Goal: Task Accomplishment & Management: Manage account settings

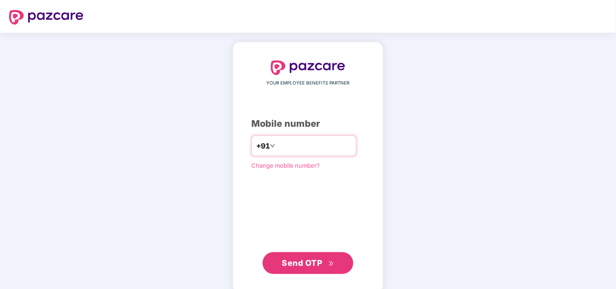
type input "*"
click at [281, 134] on div "YOUR EMPLOYEE BENEFITS PARTNER Mobile number +91 Change mobile number? Send OTP" at bounding box center [307, 166] width 113 height 213
click at [288, 142] on input "number" at bounding box center [314, 145] width 74 height 15
type input "**********"
click at [292, 256] on span "Send OTP" at bounding box center [308, 262] width 52 height 13
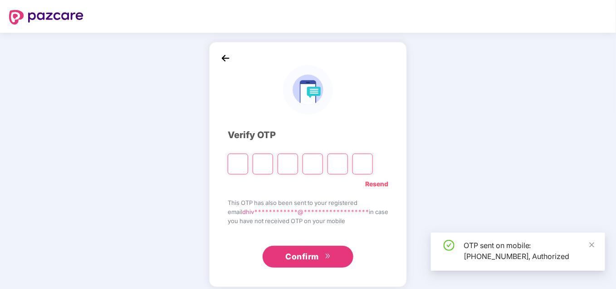
scroll to position [7, 0]
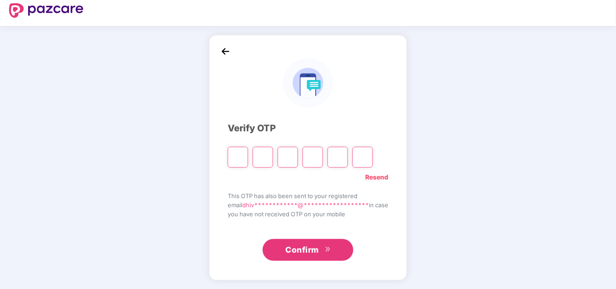
paste input "*"
type input "*"
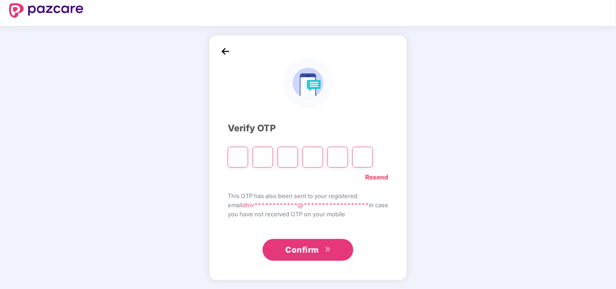
type input "*"
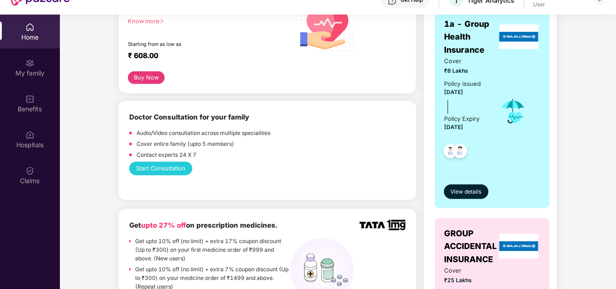
scroll to position [0, 0]
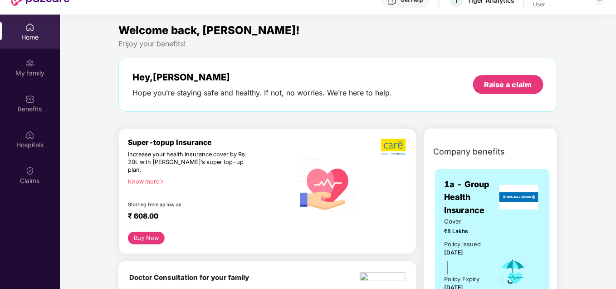
click at [293, 118] on div "Welcome back, [PERSON_NAME]! Enjoy your benefits! Hey, [PERSON_NAME] you’re sta…" at bounding box center [338, 71] width 446 height 99
click at [33, 64] on img at bounding box center [29, 63] width 9 height 9
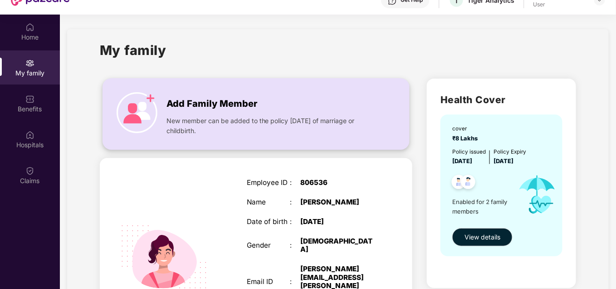
click at [138, 104] on img at bounding box center [137, 112] width 41 height 41
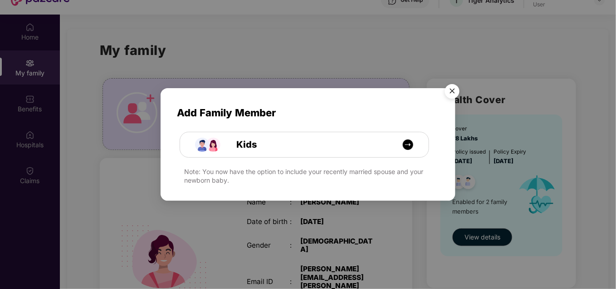
click at [451, 91] on img "Close" at bounding box center [452, 92] width 25 height 25
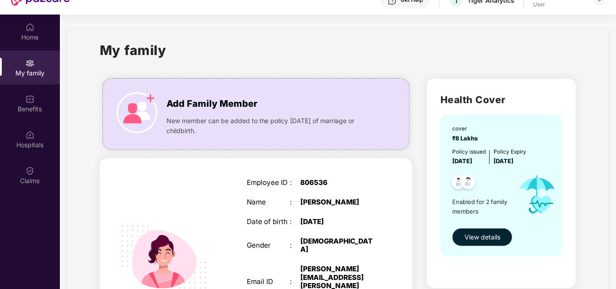
click at [27, 111] on div "Benefits" at bounding box center [30, 108] width 60 height 9
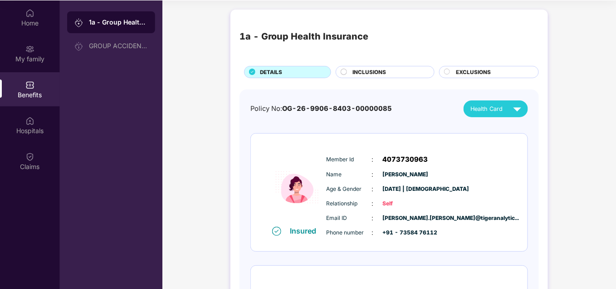
click at [343, 73] on circle at bounding box center [344, 72] width 6 height 6
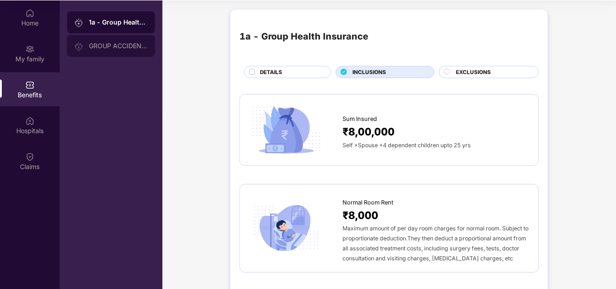
click at [108, 47] on div "GROUP ACCIDENTAL INSURANCE" at bounding box center [118, 45] width 59 height 7
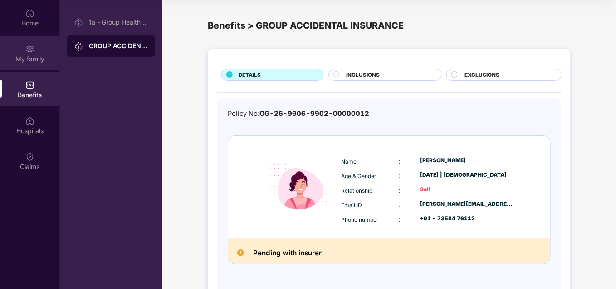
click at [28, 52] on img at bounding box center [29, 48] width 9 height 9
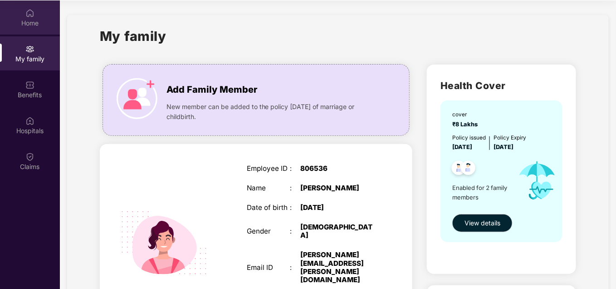
click at [34, 20] on div "Home" at bounding box center [30, 23] width 60 height 9
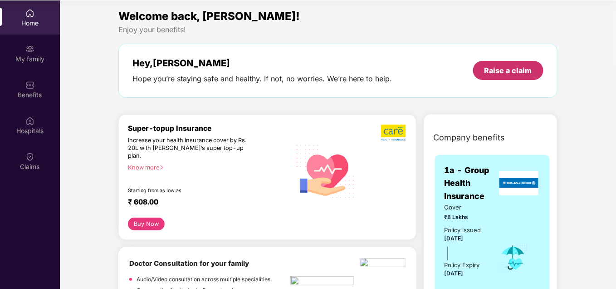
click at [500, 68] on div "Raise a claim" at bounding box center [509, 70] width 48 height 10
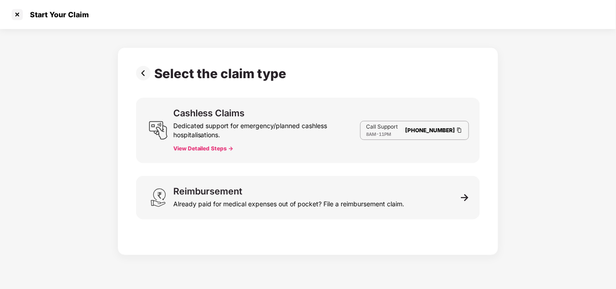
scroll to position [22, 0]
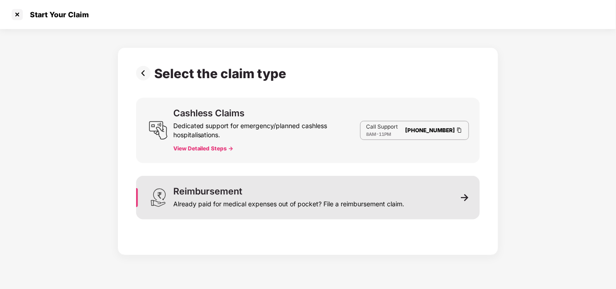
click at [286, 198] on div "Already paid for medical expenses out of pocket? File a reimbursement claim." at bounding box center [288, 202] width 231 height 13
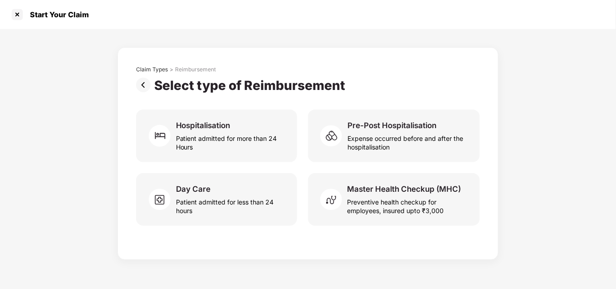
click at [304, 137] on div "Hospitalisation Patient admitted for more than 24 Hours" at bounding box center [222, 135] width 172 height 53
click at [9, 16] on div "Start Your Claim" at bounding box center [308, 14] width 616 height 29
click at [17, 17] on div at bounding box center [17, 14] width 15 height 15
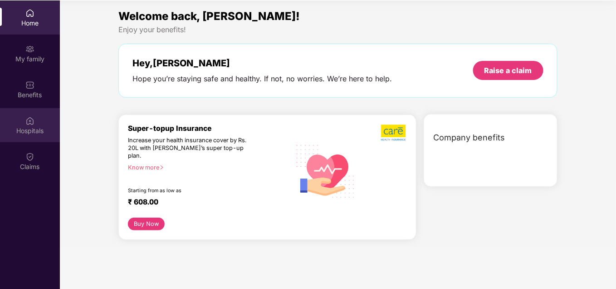
click at [24, 129] on div "Hospitals" at bounding box center [30, 130] width 60 height 9
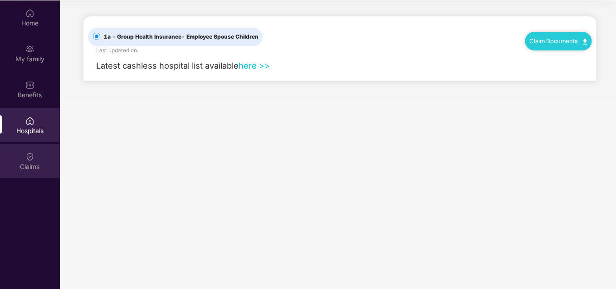
click at [36, 161] on div "Claims" at bounding box center [30, 161] width 60 height 34
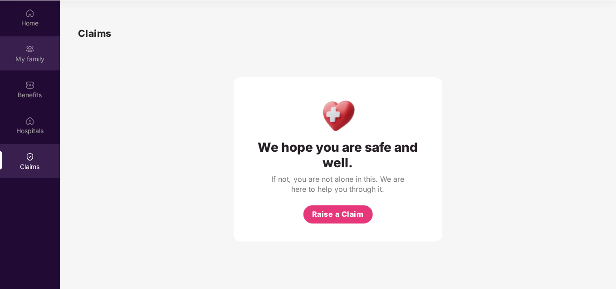
click at [38, 55] on div "My family" at bounding box center [30, 58] width 60 height 9
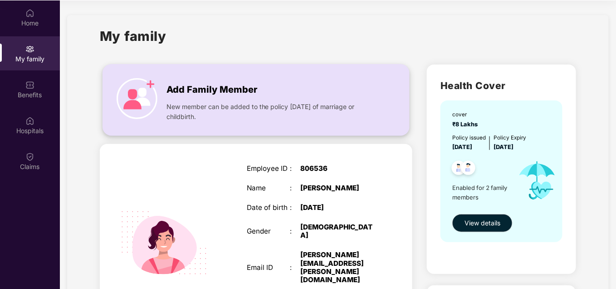
click at [214, 102] on span "New member can be added to the policy [DATE] of marriage or childbirth." at bounding box center [272, 112] width 210 height 20
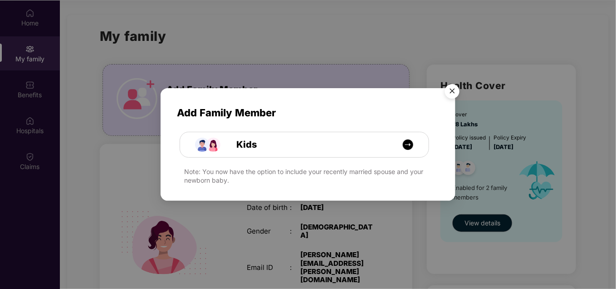
click at [453, 94] on img "Close" at bounding box center [452, 92] width 25 height 25
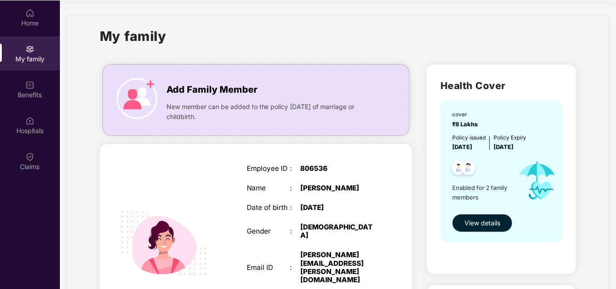
click at [417, 157] on div "Add Family Member New member can be added to the policy [DATE] of marriage or c…" at bounding box center [257, 292] width 328 height 471
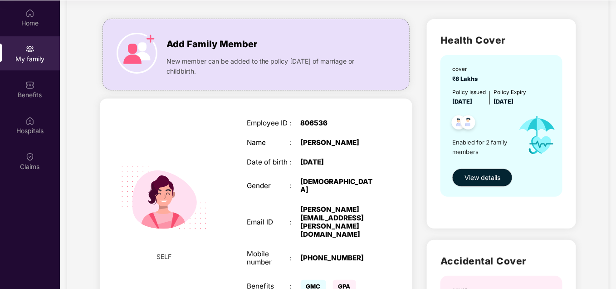
scroll to position [0, 0]
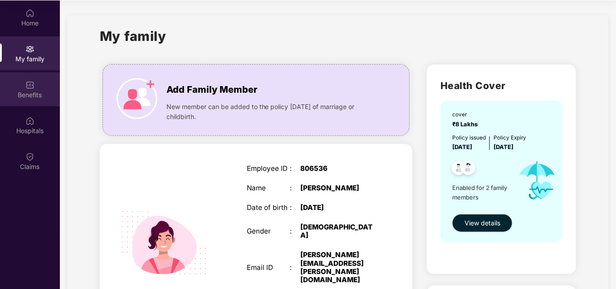
click at [28, 88] on div "Benefits" at bounding box center [30, 89] width 60 height 34
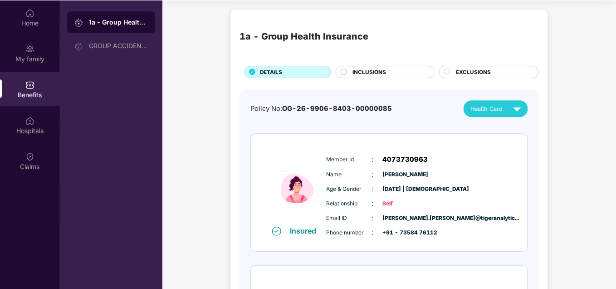
click at [323, 109] on span "OG-26-9906-8403-00000085" at bounding box center [337, 108] width 110 height 8
click at [136, 46] on div "GROUP ACCIDENTAL INSURANCE" at bounding box center [118, 45] width 59 height 7
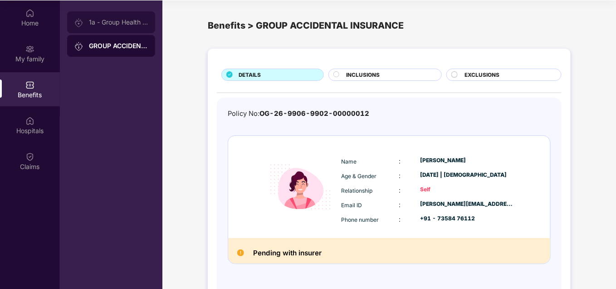
click at [112, 25] on div "1a - Group Health Insurance" at bounding box center [118, 22] width 59 height 7
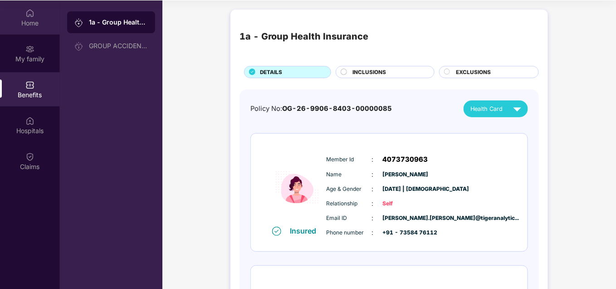
click at [25, 14] on img at bounding box center [29, 13] width 9 height 9
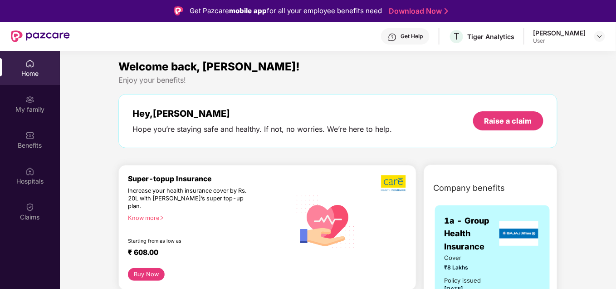
click at [575, 40] on div "User" at bounding box center [560, 40] width 53 height 7
click at [608, 36] on header "Get Help T Tiger Analytics [PERSON_NAME] User" at bounding box center [308, 36] width 616 height 29
click at [599, 38] on img at bounding box center [599, 36] width 7 height 7
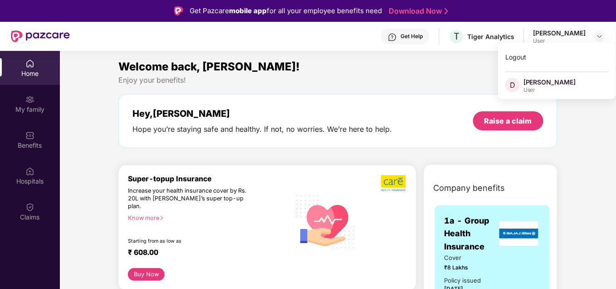
click at [312, 78] on div "Enjoy your benefits!" at bounding box center [337, 80] width 439 height 10
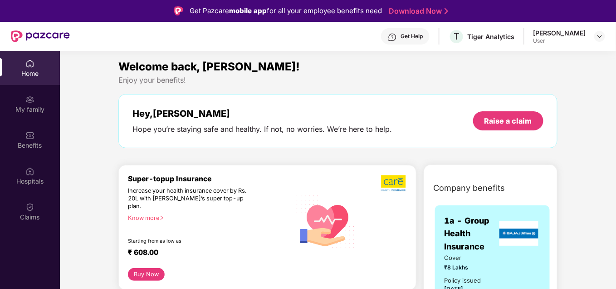
click at [401, 35] on div "Get Help" at bounding box center [412, 36] width 22 height 7
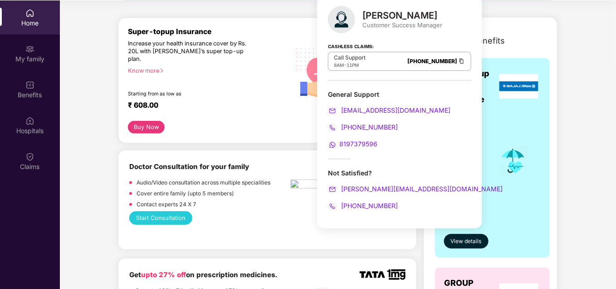
scroll to position [96, 0]
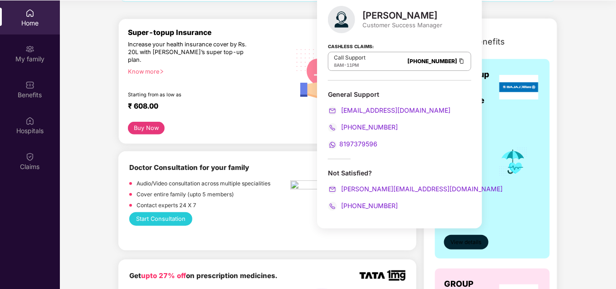
click at [463, 243] on span "View details" at bounding box center [466, 242] width 31 height 9
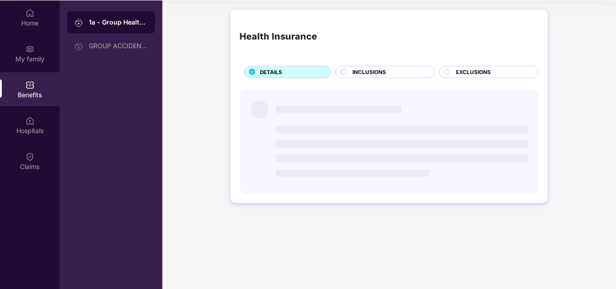
scroll to position [0, 0]
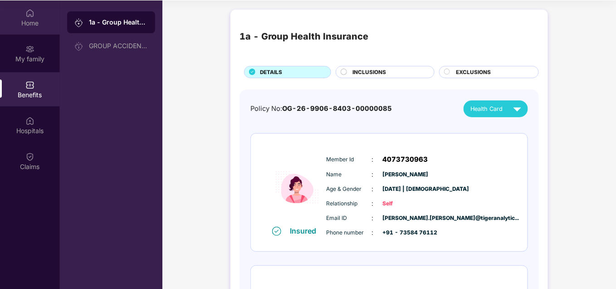
click at [49, 20] on div "Home" at bounding box center [30, 23] width 60 height 9
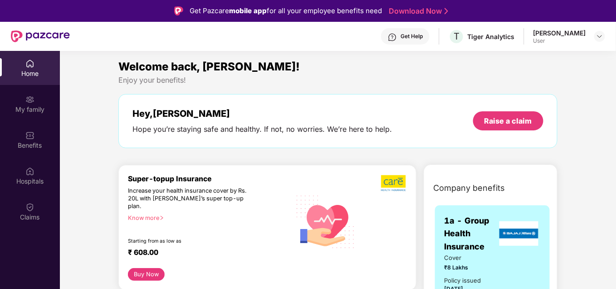
click at [401, 39] on div "Get Help" at bounding box center [412, 36] width 22 height 7
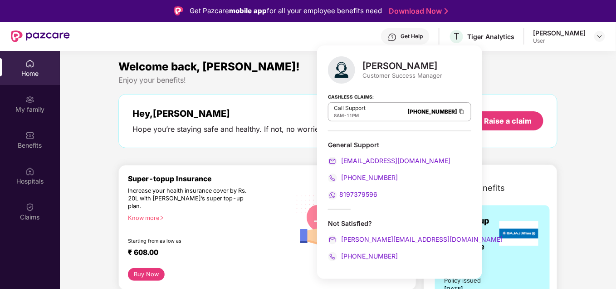
click at [369, 220] on div "Not Satisfied?" at bounding box center [399, 223] width 143 height 9
click at [361, 220] on div "Not Satisfied?" at bounding box center [399, 223] width 143 height 9
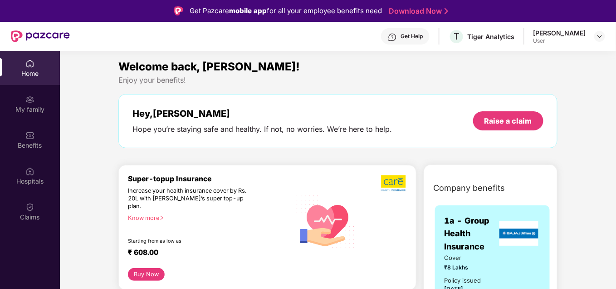
click at [36, 101] on div "My family" at bounding box center [30, 104] width 60 height 34
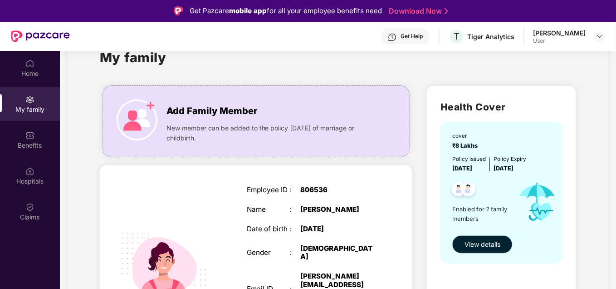
scroll to position [19, 0]
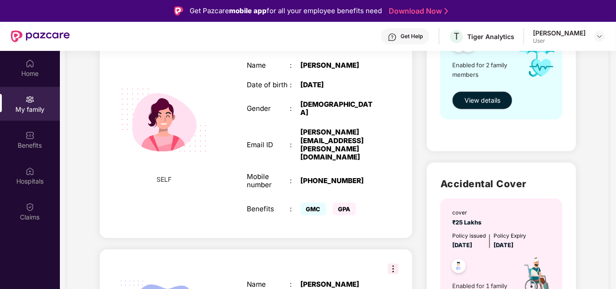
click at [421, 156] on div "Health Cover cover ₹8 Lakhs Policy issued [DATE] Policy Expiry [DATE] Enabled f…" at bounding box center [502, 170] width 164 height 471
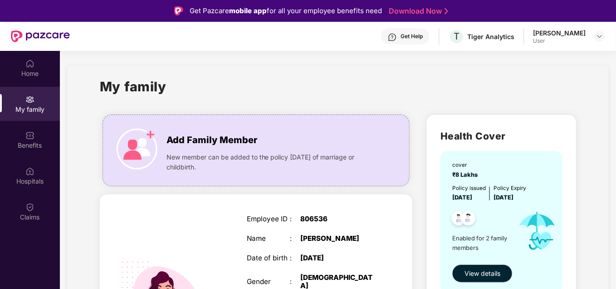
click at [301, 96] on div "My family" at bounding box center [338, 91] width 477 height 31
